Goal: Transaction & Acquisition: Purchase product/service

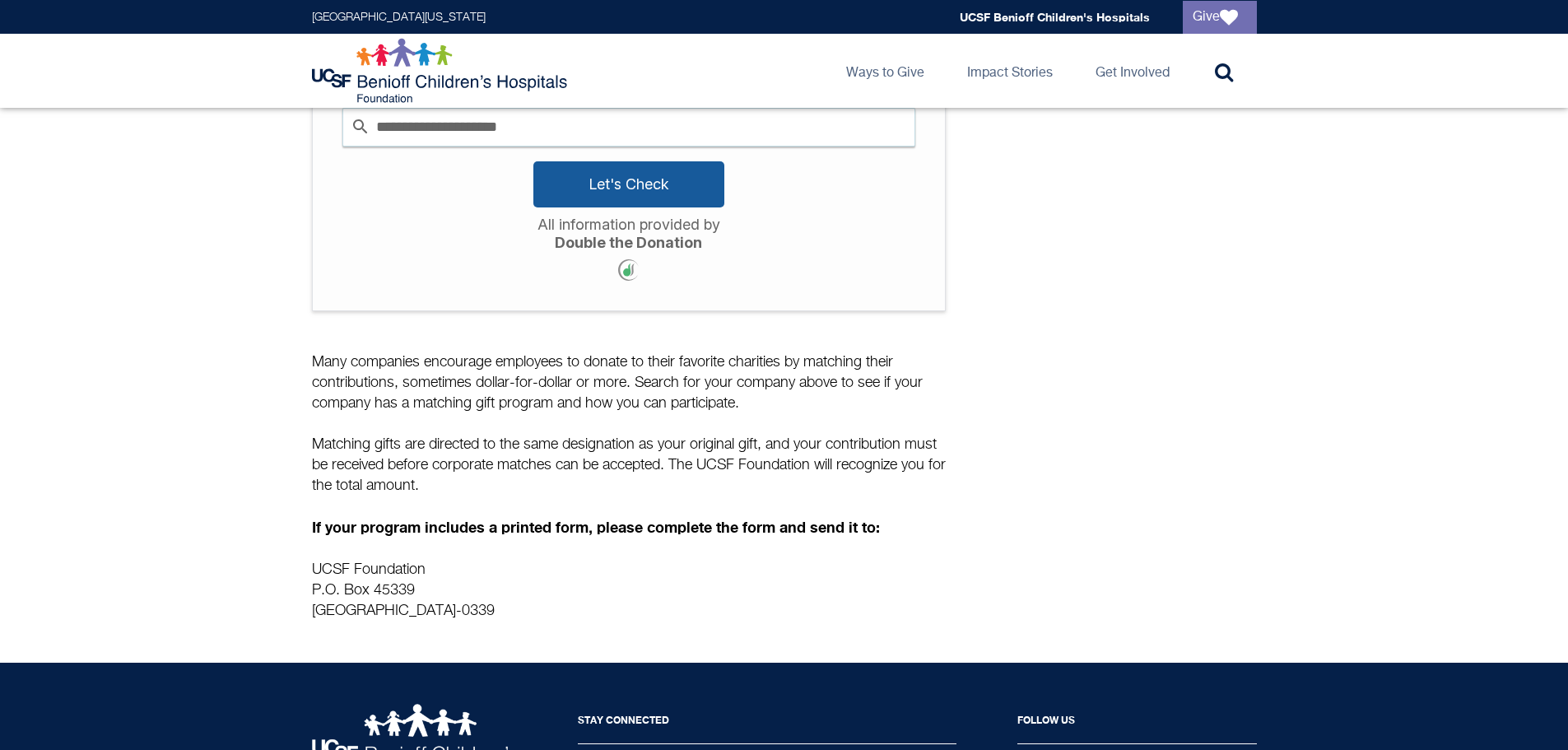
scroll to position [377, 0]
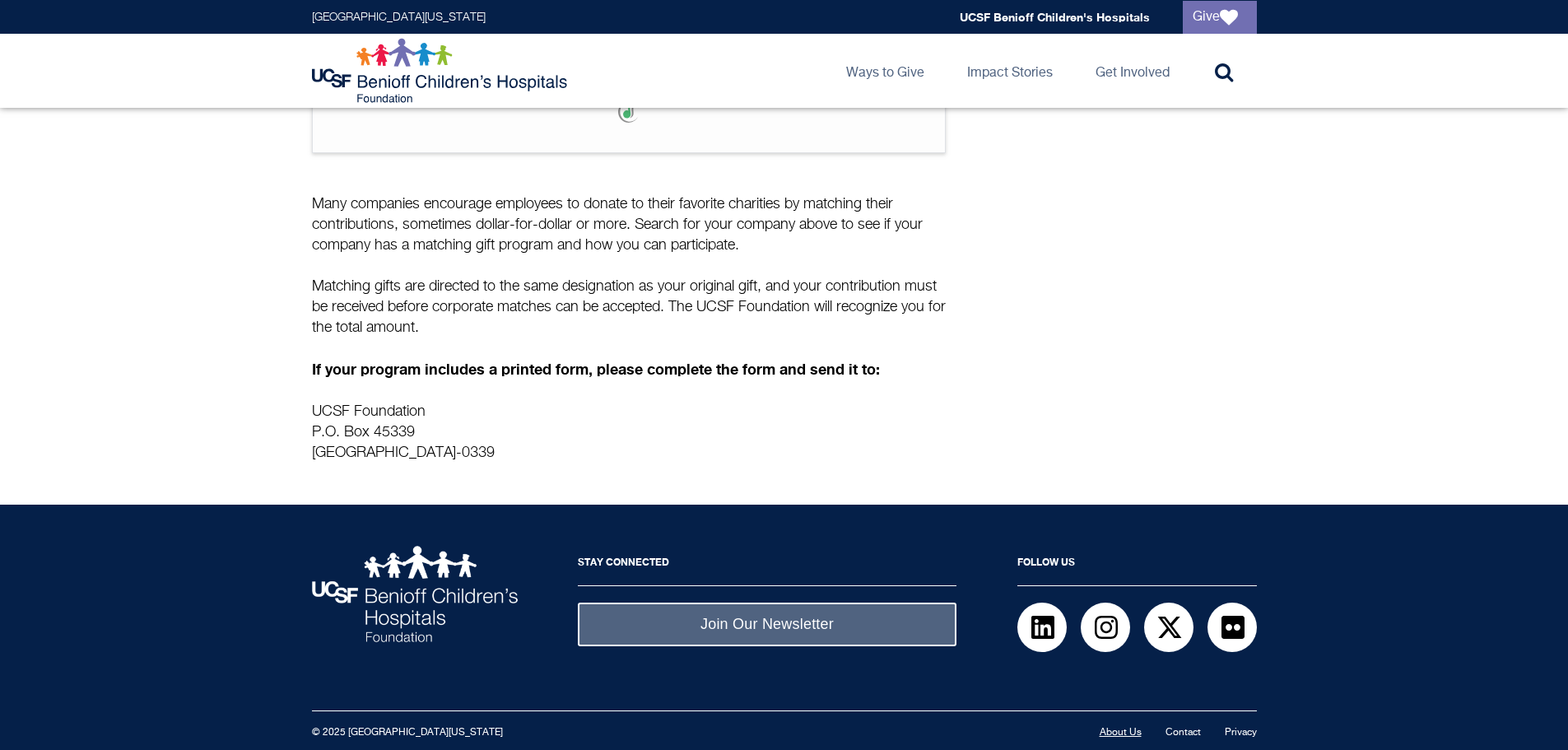
click at [1125, 732] on link "About Us" at bounding box center [1121, 733] width 42 height 10
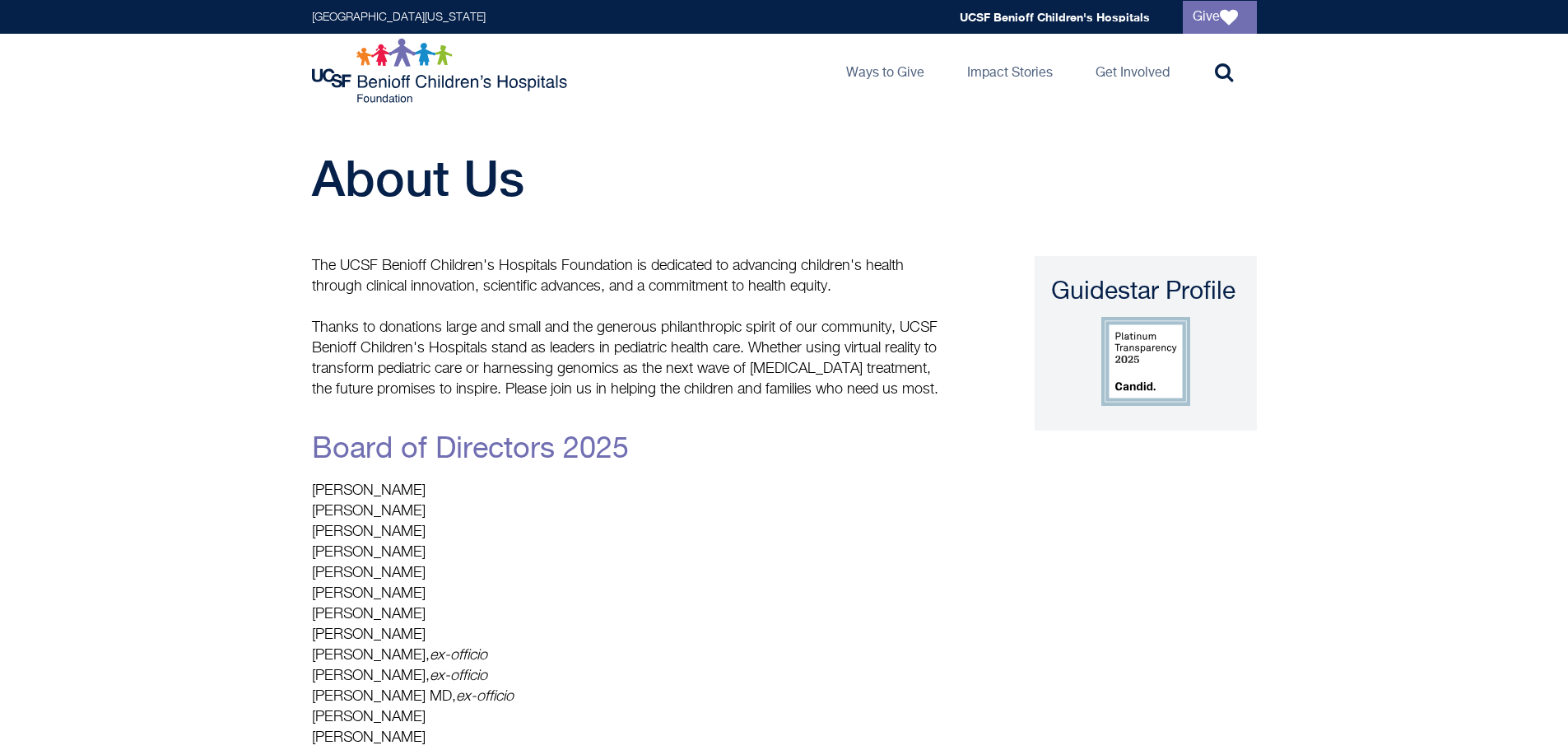
click at [424, 59] on img at bounding box center [442, 70] width 260 height 66
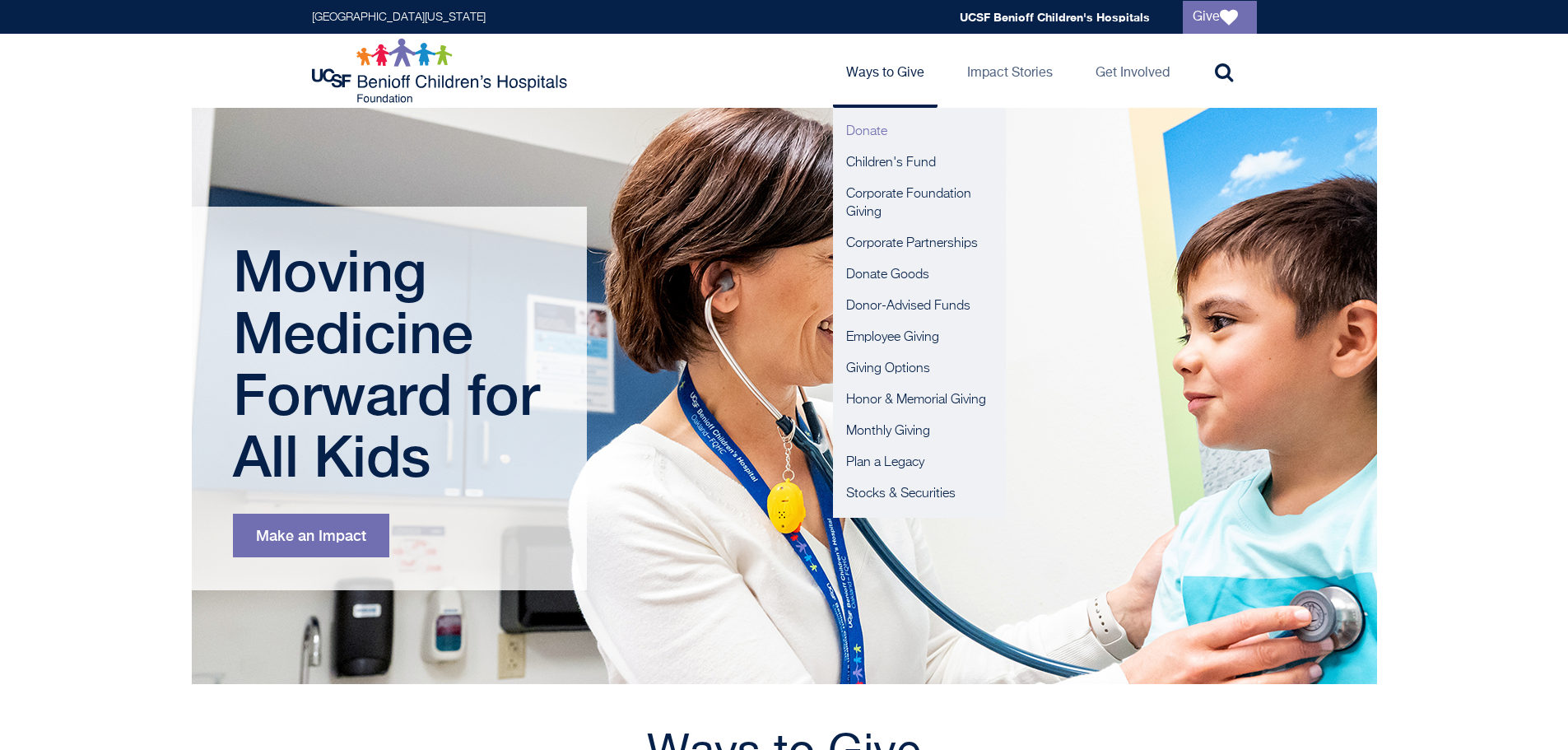
click at [893, 131] on link "Donate" at bounding box center [919, 132] width 173 height 31
click at [920, 365] on link "Giving Options" at bounding box center [919, 369] width 173 height 31
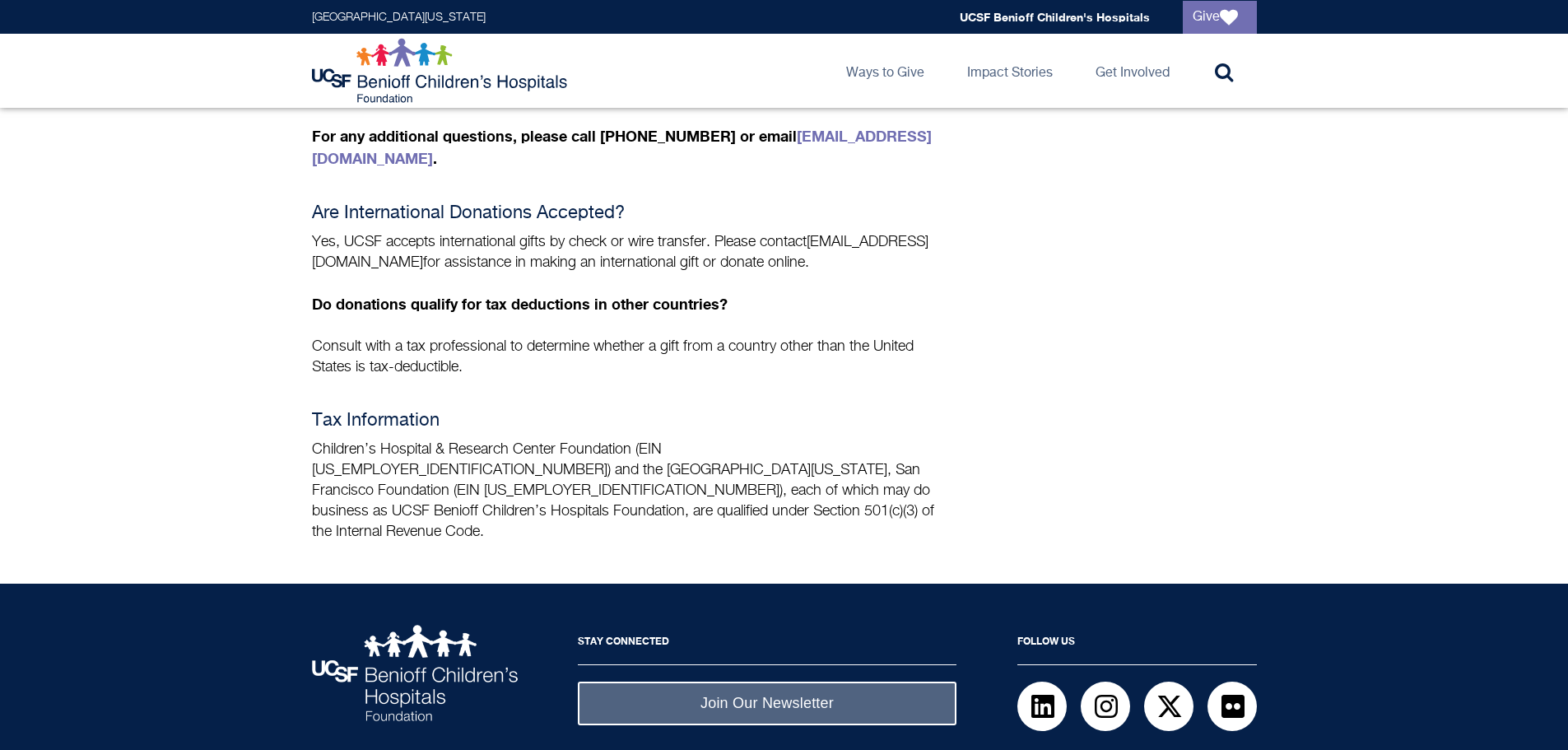
scroll to position [1194, 0]
